Goal: Book appointment/travel/reservation

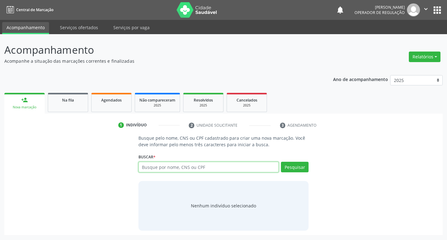
click at [163, 168] on input "text" at bounding box center [208, 167] width 141 height 11
type input "709605634601773"
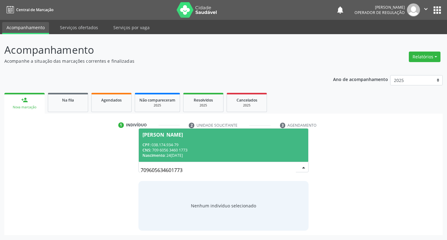
click at [244, 136] on div "[PERSON_NAME]" at bounding box center [223, 134] width 162 height 5
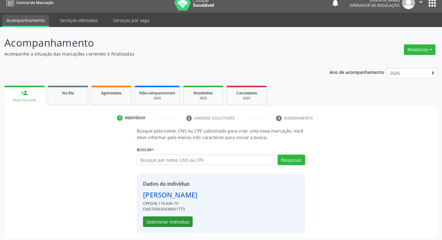
scroll to position [9, 0]
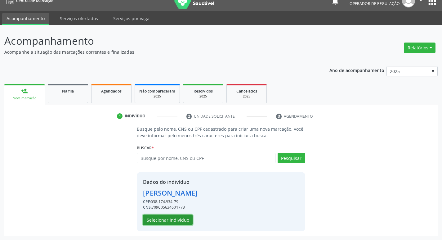
click at [172, 218] on button "Selecionar indivíduo" at bounding box center [168, 219] width 50 height 11
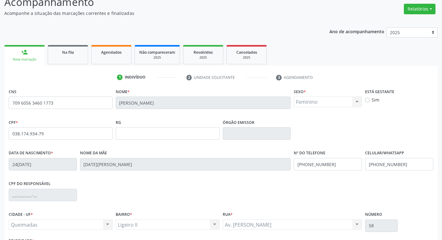
scroll to position [96, 0]
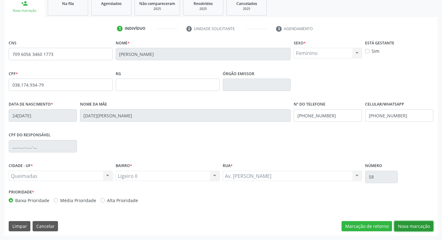
click at [408, 223] on button "Nova marcação" at bounding box center [413, 226] width 39 height 11
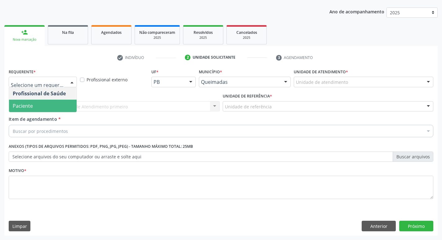
click at [37, 105] on span "Paciente" at bounding box center [43, 106] width 68 height 12
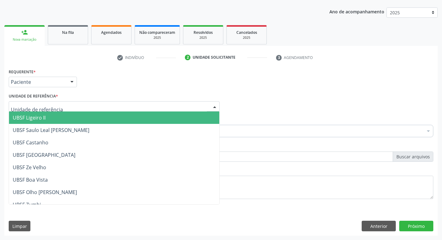
click at [33, 117] on span "UBSF Ligeiro II" at bounding box center [29, 117] width 33 height 7
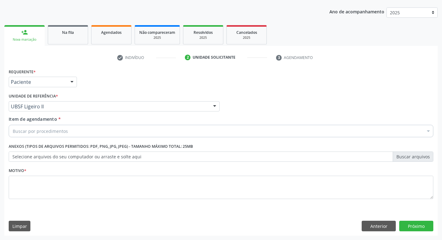
click at [36, 134] on div "Buscar por procedimentos" at bounding box center [221, 131] width 425 height 12
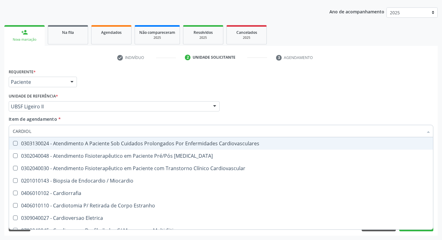
type input "CARDIOLO"
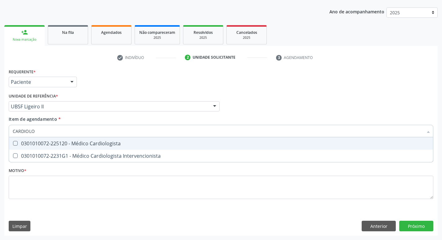
click at [34, 141] on div "0301010072-225120 - Médico Cardiologista" at bounding box center [221, 143] width 417 height 5
checkbox Cardiologista "true"
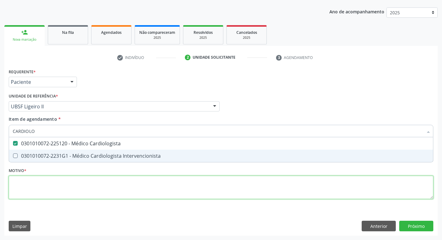
click at [16, 180] on div "Requerente * Paciente Profissional de Saúde Paciente Nenhum resultado encontrad…" at bounding box center [221, 137] width 425 height 141
checkbox Intervencionista "true"
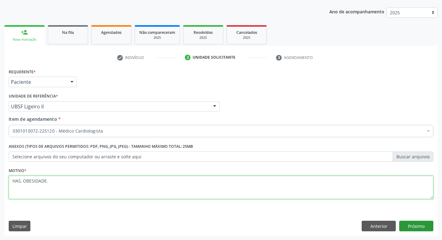
type textarea "HAS, OBESIDADE."
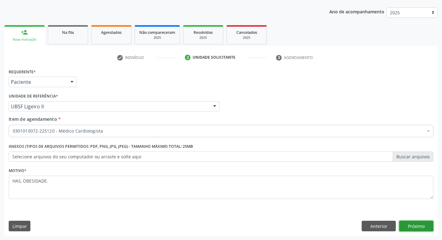
click at [416, 223] on button "Próximo" at bounding box center [416, 226] width 34 height 11
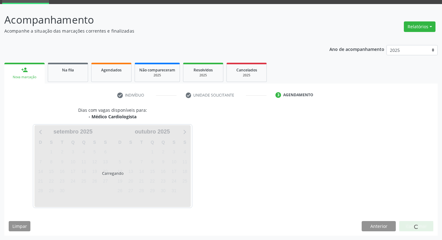
scroll to position [48, 0]
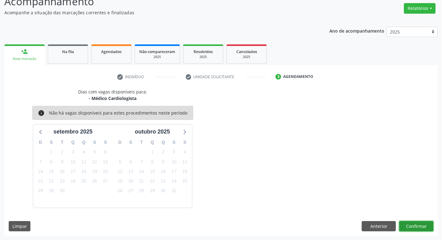
click at [411, 222] on button "Confirmar" at bounding box center [416, 226] width 34 height 11
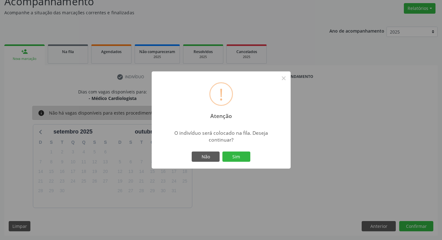
click at [243, 146] on div "! Atenção × O indivíduo será colocado na fila. Deseja continuar? Não Sim" at bounding box center [221, 119] width 139 height 97
click at [240, 156] on button "Sim" at bounding box center [236, 156] width 28 height 11
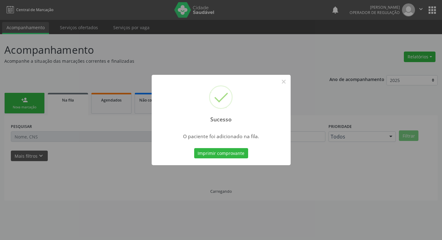
scroll to position [0, 0]
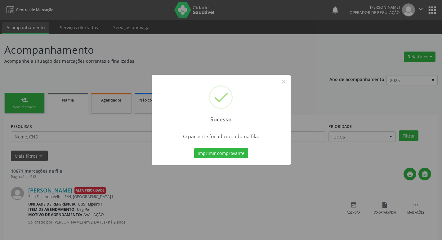
click at [330, 45] on div "Sucesso × O paciente foi adicionado na fila. Imprimir comprovante Cancel" at bounding box center [221, 120] width 442 height 240
